Goal: Leave review/rating: Share an evaluation or opinion about a product, service, or content

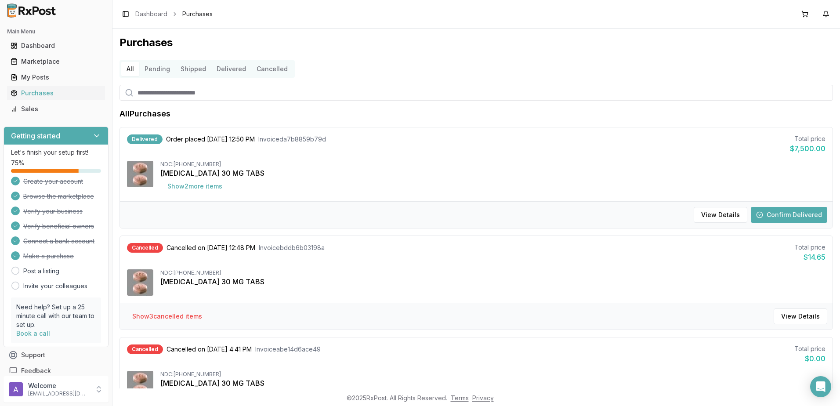
click at [803, 214] on button "Confirm Delivered" at bounding box center [789, 215] width 76 height 16
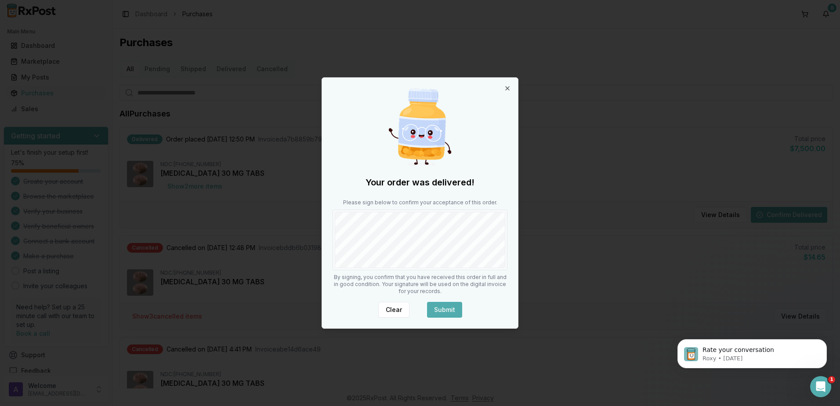
drag, startPoint x: 402, startPoint y: 306, endPoint x: 391, endPoint y: 268, distance: 39.8
click at [401, 306] on button "Clear" at bounding box center [393, 310] width 31 height 16
click at [531, 273] on body "Main Menu Dashboard Marketplace My Posts Purchases Sales Getting started Let's …" at bounding box center [420, 203] width 840 height 406
drag, startPoint x: 402, startPoint y: 311, endPoint x: 383, endPoint y: 269, distance: 45.4
click at [401, 311] on button "Clear" at bounding box center [393, 310] width 31 height 16
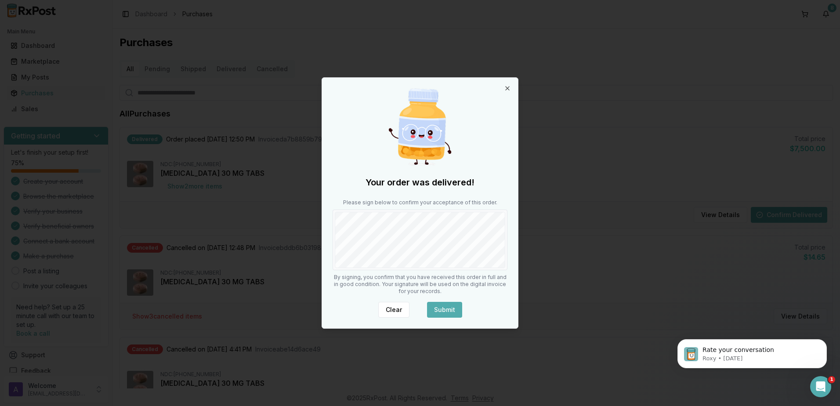
click at [447, 308] on button "Submit" at bounding box center [444, 310] width 35 height 16
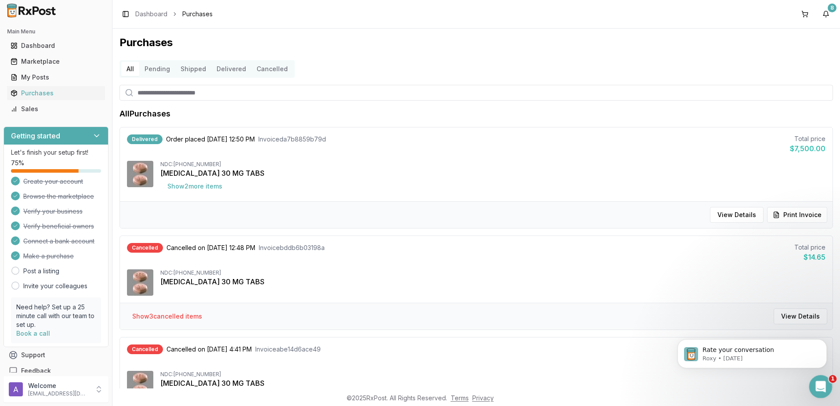
click at [823, 386] on icon "Open Intercom Messenger" at bounding box center [820, 385] width 15 height 15
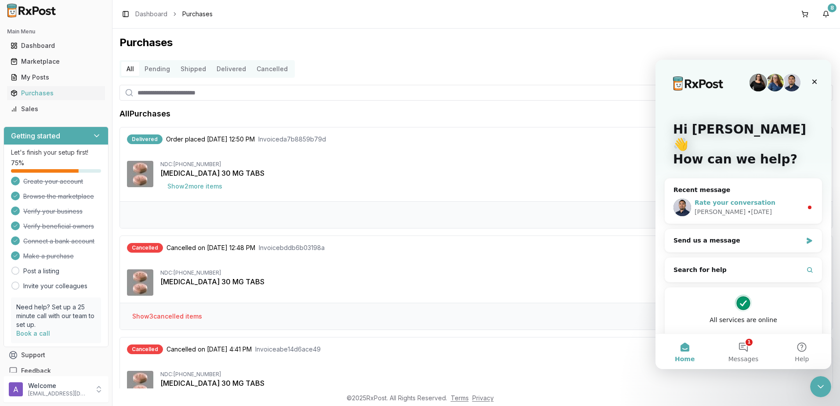
click at [747, 204] on div "Rate your conversation [PERSON_NAME] • [DATE]" at bounding box center [743, 207] width 157 height 33
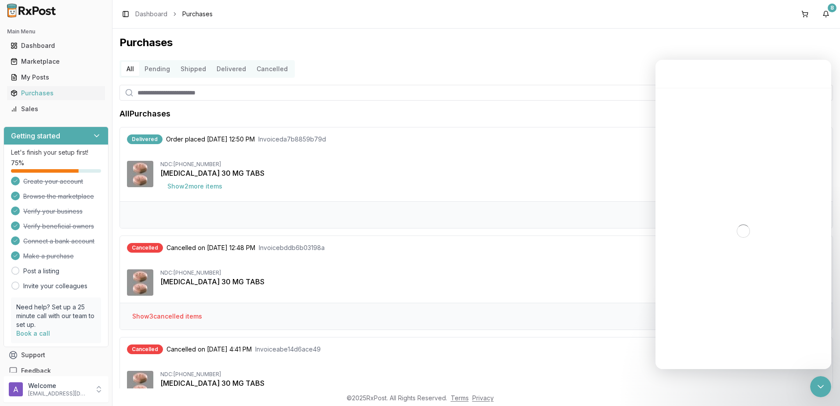
scroll to position [36, 0]
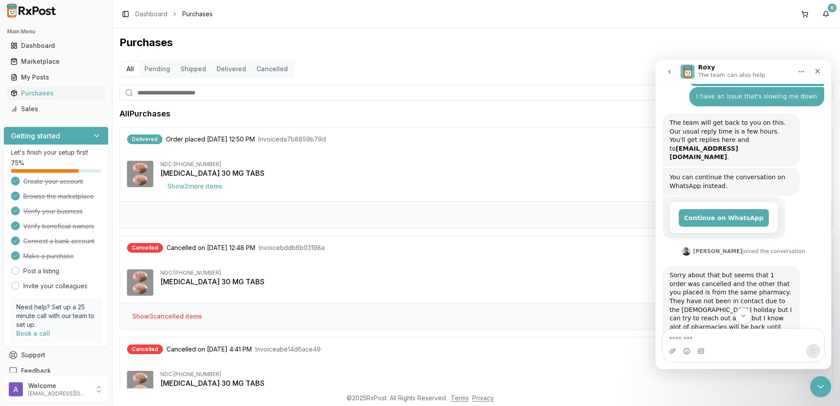
click at [740, 315] on icon "Scroll to bottom" at bounding box center [744, 316] width 8 height 8
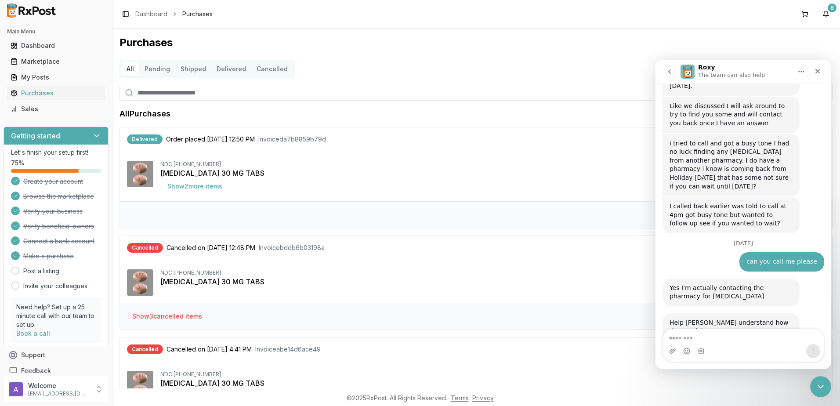
scroll to position [371, 0]
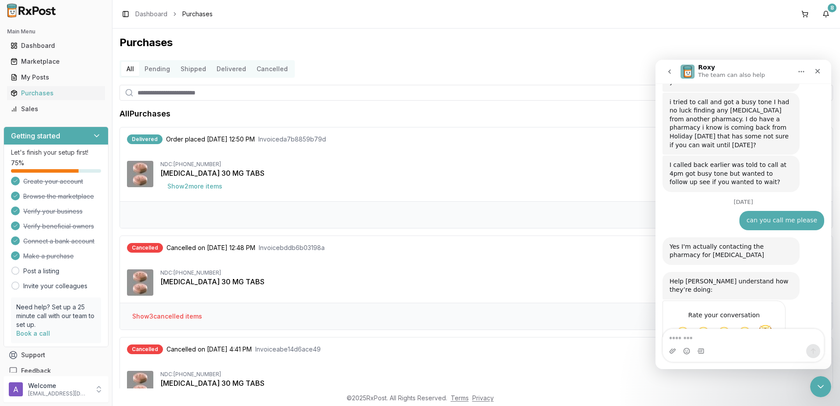
click at [767, 325] on span "Amazing" at bounding box center [766, 333] width 16 height 16
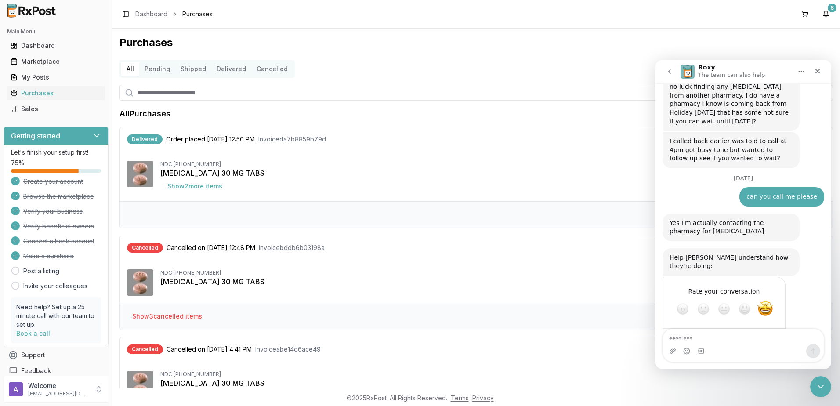
drag, startPoint x: 800, startPoint y: 280, endPoint x: 809, endPoint y: 298, distance: 20.4
click at [801, 280] on div "Rate your conversation Terrible Bad OK Great Amazing" at bounding box center [744, 320] width 162 height 86
click at [769, 332] on div "Submit" at bounding box center [770, 341] width 18 height 18
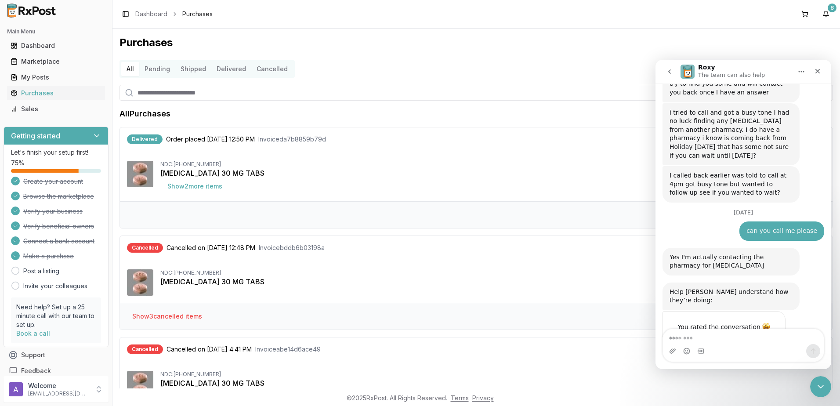
click at [668, 75] on button "go back" at bounding box center [670, 71] width 17 height 17
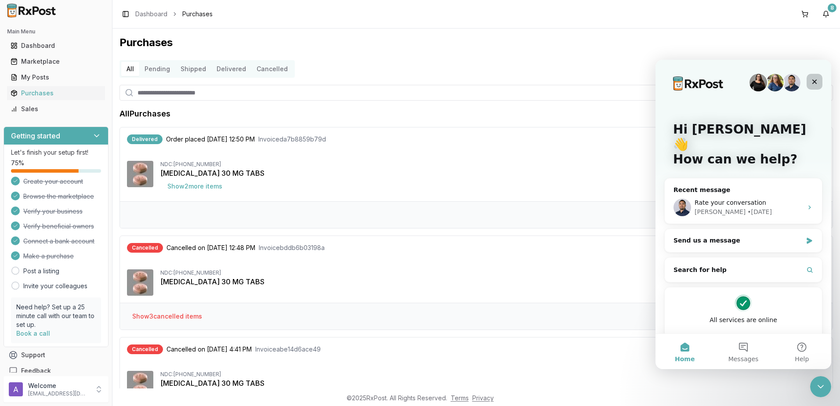
click at [815, 75] on div "Close" at bounding box center [815, 82] width 16 height 16
